Goal: Transaction & Acquisition: Purchase product/service

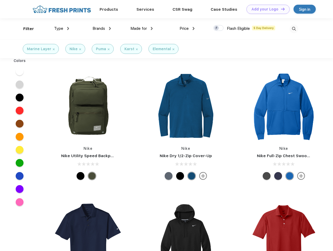
scroll to position [0, 0]
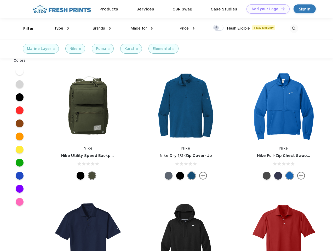
click at [266, 9] on link "Add your Logo Design Tool" at bounding box center [267, 8] width 43 height 9
click at [0, 0] on div "Design Tool" at bounding box center [0, 0] width 0 height 0
click at [280, 9] on link "Add your Logo Design Tool" at bounding box center [267, 8] width 43 height 9
click at [25, 28] on div "Filter" at bounding box center [28, 29] width 11 height 6
click at [62, 28] on span "Type" at bounding box center [58, 28] width 9 height 5
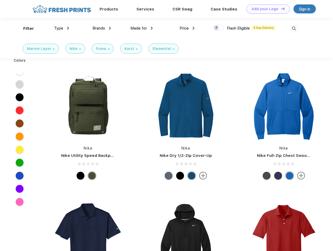
click at [102, 28] on span "Brands" at bounding box center [99, 28] width 13 height 5
click at [142, 28] on span "Made for" at bounding box center [138, 28] width 16 height 5
click at [187, 28] on span "Price" at bounding box center [184, 28] width 9 height 5
click at [218, 28] on div at bounding box center [218, 28] width 10 height 6
click at [217, 28] on input "checkbox" at bounding box center [214, 26] width 3 height 3
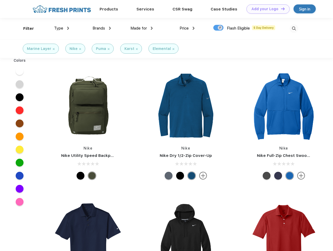
click at [294, 28] on img at bounding box center [294, 28] width 9 height 9
